Goal: Navigation & Orientation: Find specific page/section

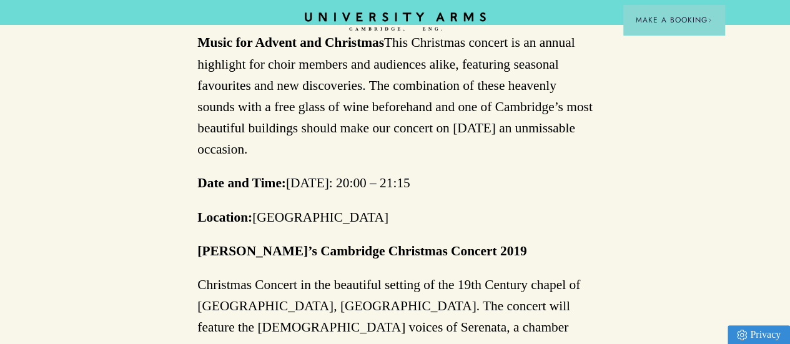
scroll to position [749, 0]
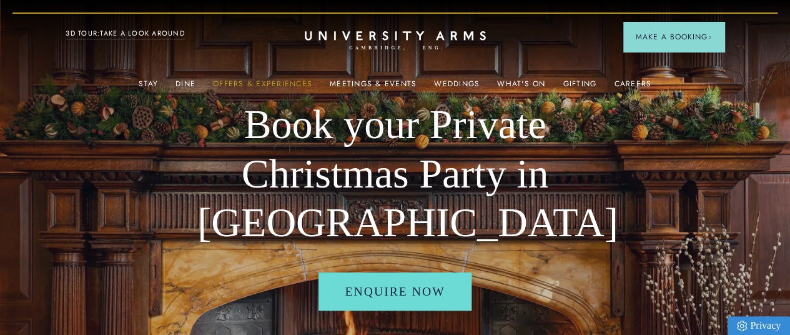
click at [280, 82] on link "Offers & Experiences" at bounding box center [262, 87] width 99 height 16
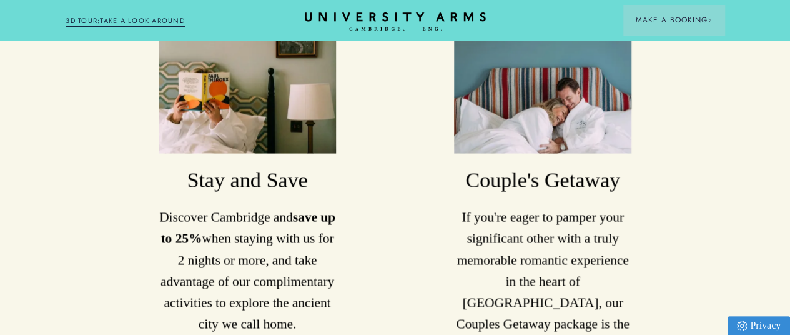
scroll to position [1499, 0]
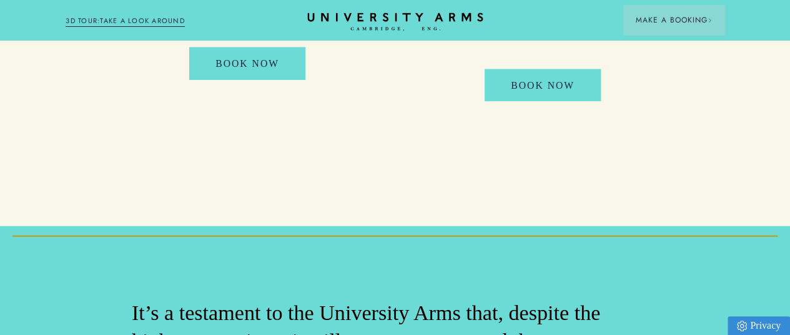
click at [403, 15] on icon at bounding box center [394, 16] width 175 height 9
